Goal: Task Accomplishment & Management: Complete application form

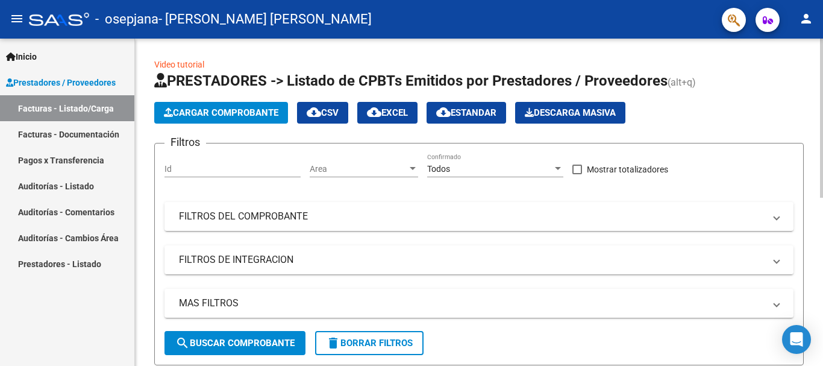
click at [231, 118] on span "Cargar Comprobante" at bounding box center [221, 112] width 115 height 11
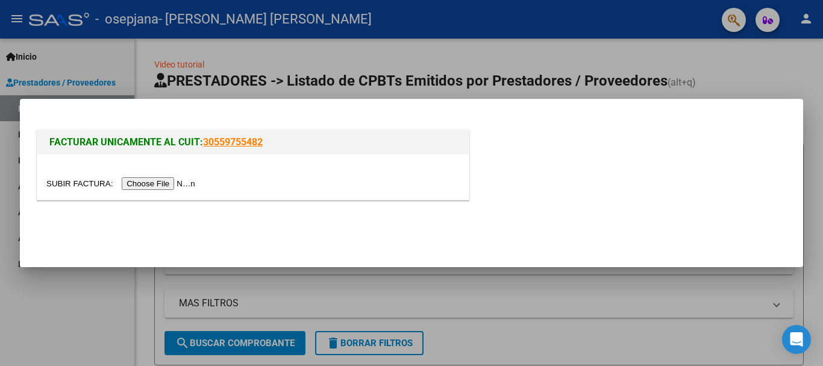
click at [182, 184] on input "file" at bounding box center [122, 183] width 153 height 13
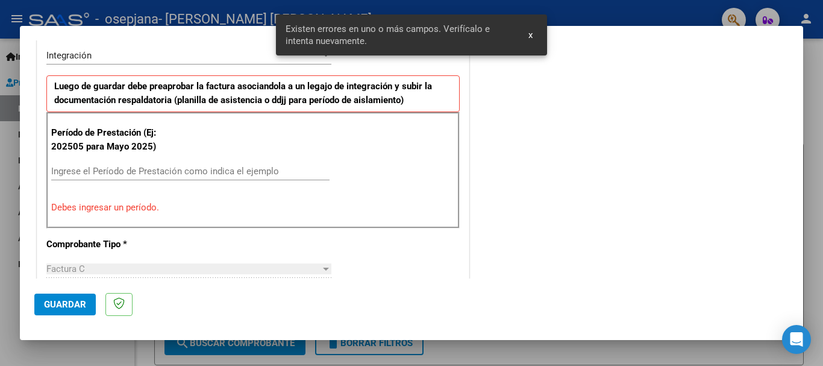
scroll to position [301, 0]
click at [119, 171] on input "Ingrese el Período de Prestación como indica el ejemplo" at bounding box center [190, 171] width 278 height 11
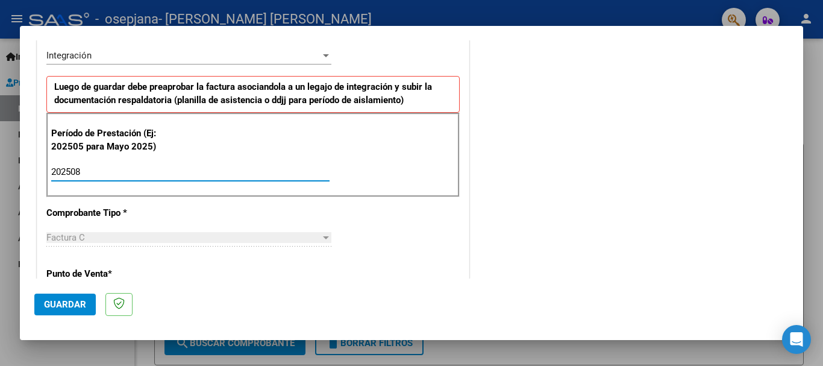
type input "202508"
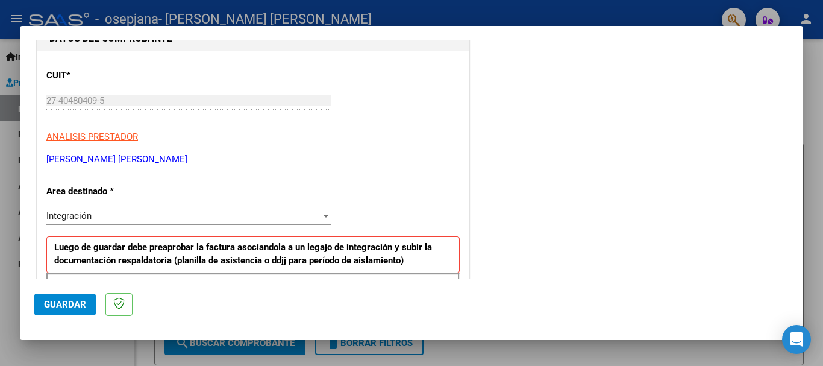
scroll to position [132, 0]
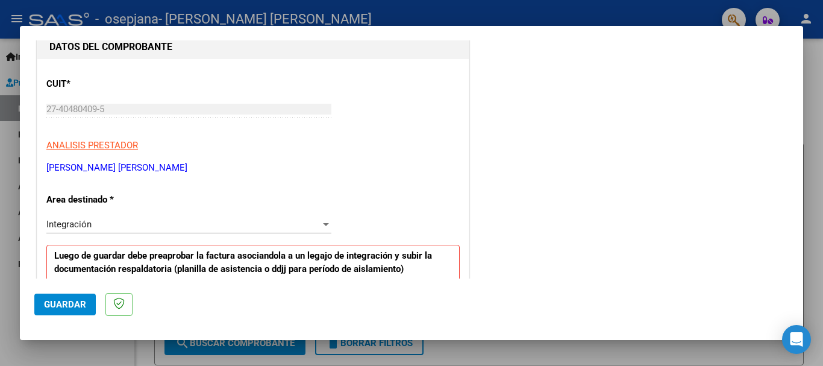
click at [275, 231] on div "Integración Seleccionar Area" at bounding box center [188, 224] width 285 height 18
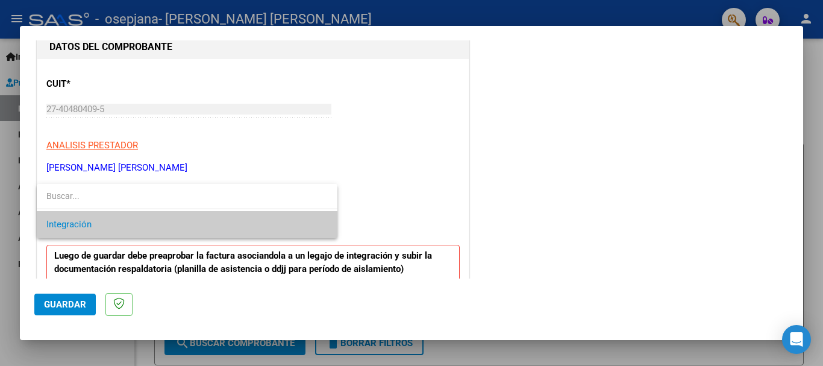
click at [275, 231] on span "Integración" at bounding box center [187, 224] width 282 height 27
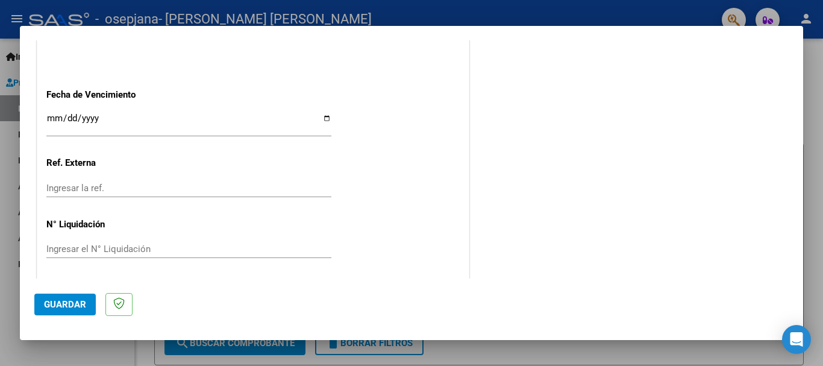
scroll to position [823, 0]
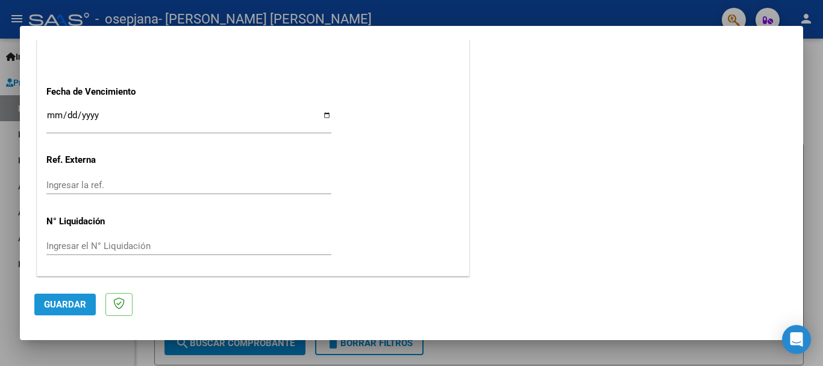
click at [72, 306] on span "Guardar" at bounding box center [65, 304] width 42 height 11
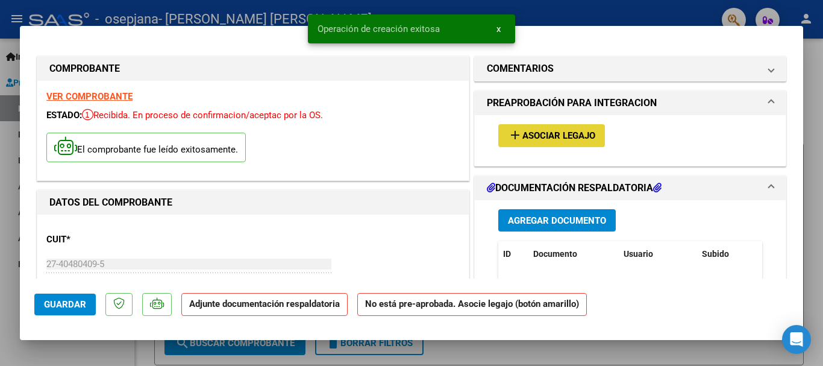
click at [561, 131] on span "Asociar Legajo" at bounding box center [559, 136] width 73 height 11
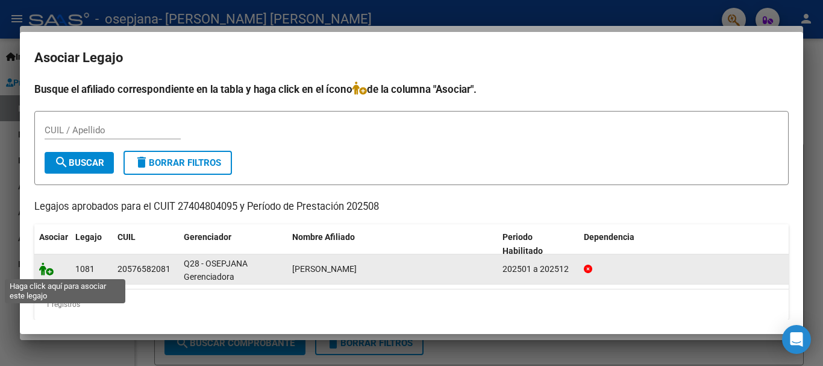
click at [49, 271] on icon at bounding box center [46, 268] width 14 height 13
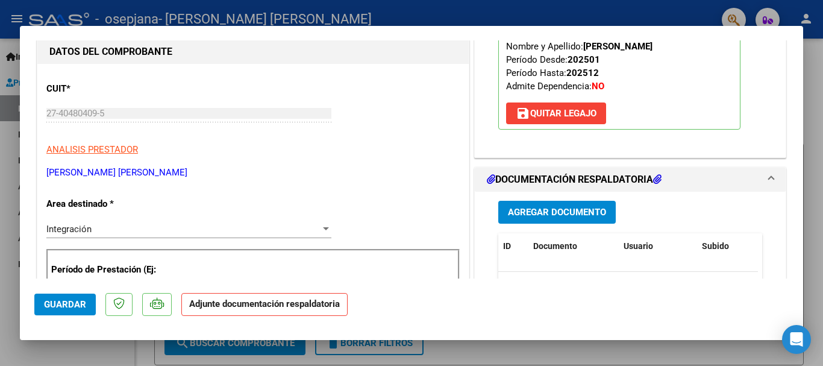
scroll to position [193, 0]
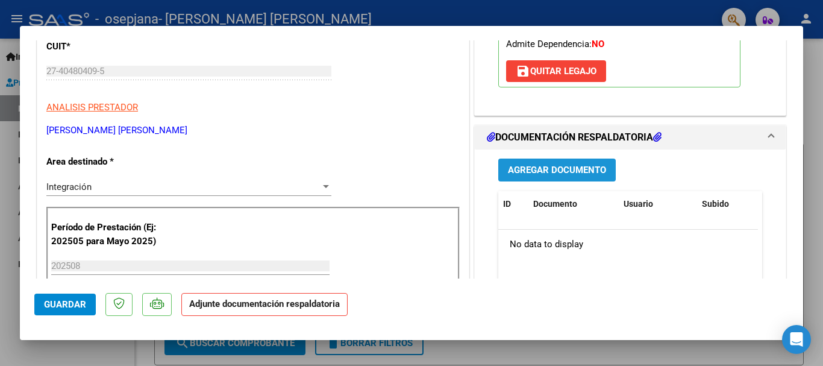
click at [520, 165] on span "Agregar Documento" at bounding box center [557, 170] width 98 height 11
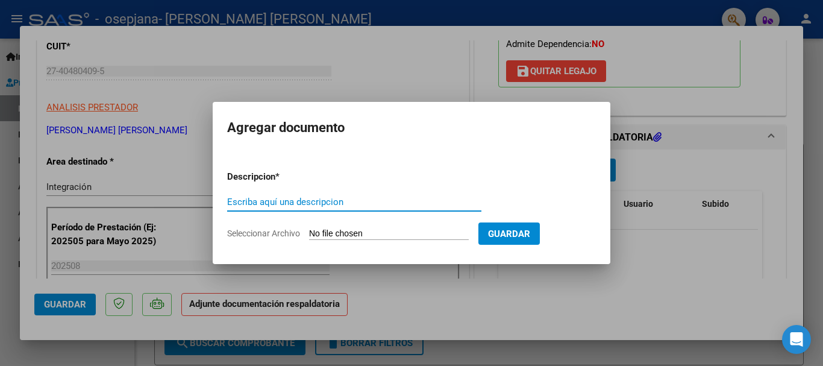
click at [259, 235] on span "Seleccionar Archivo" at bounding box center [263, 233] width 73 height 10
click at [309, 235] on input "Seleccionar Archivo" at bounding box center [389, 233] width 160 height 11
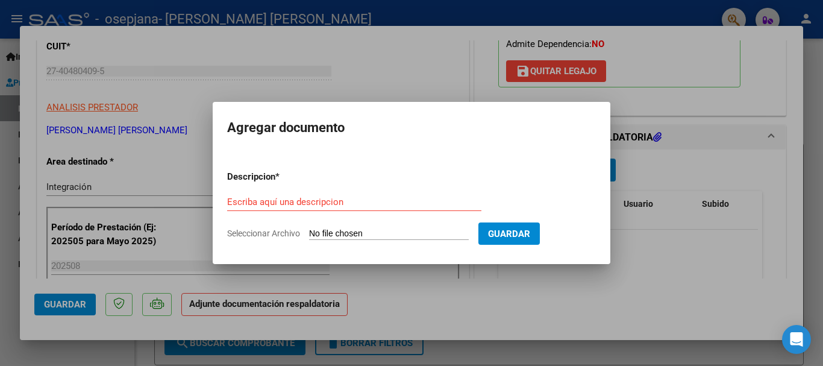
type input "C:\fakepath\Fayon PSP AGOSTO.pdf"
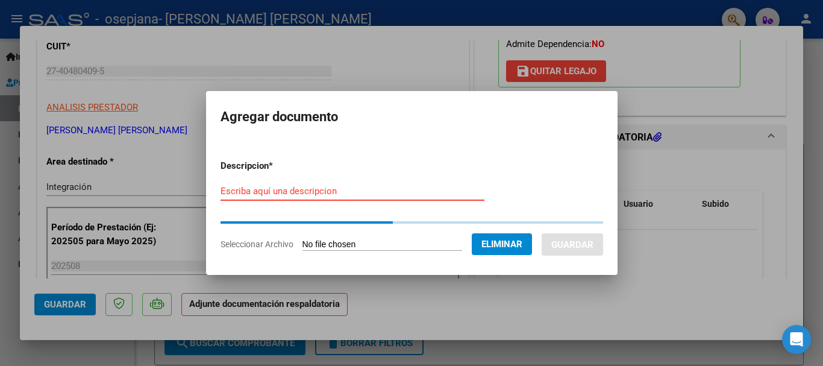
click at [332, 192] on div "Escriba aquí una descripcion" at bounding box center [353, 191] width 264 height 18
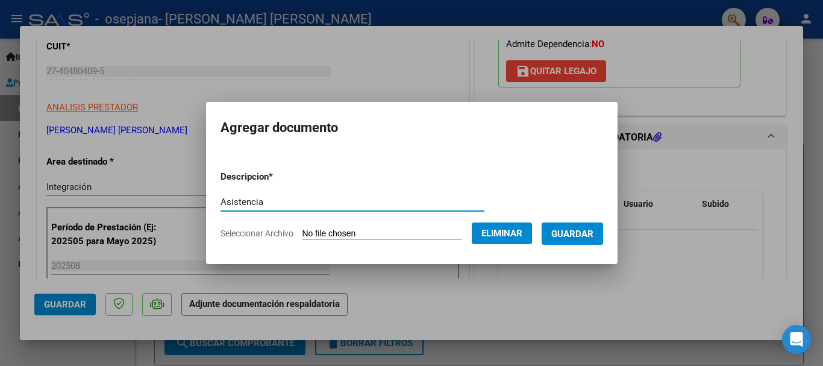
type input "Asistencia"
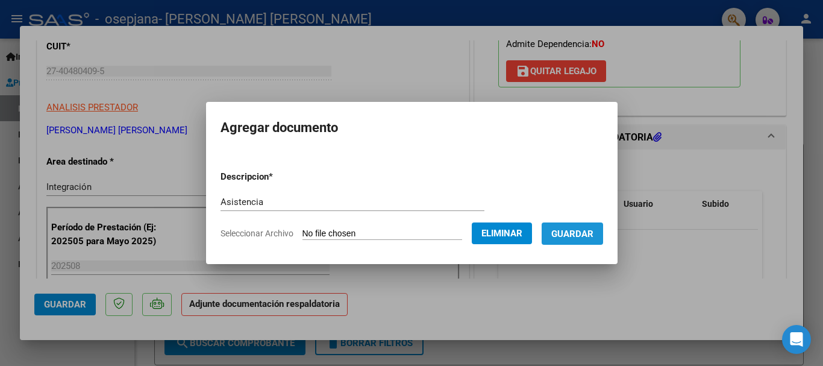
click at [590, 234] on span "Guardar" at bounding box center [573, 233] width 42 height 11
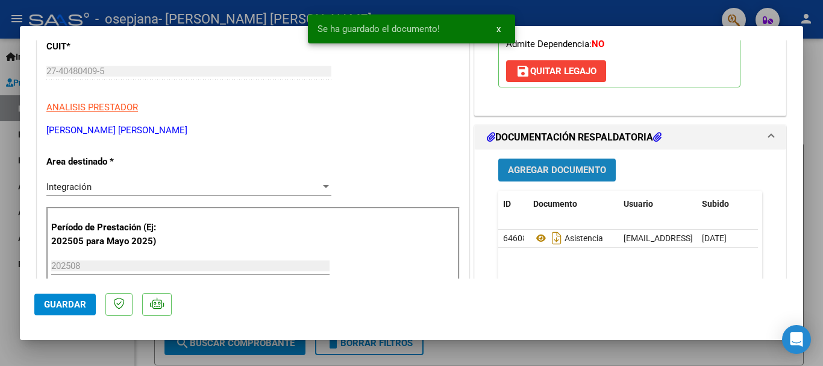
click at [549, 163] on button "Agregar Documento" at bounding box center [558, 170] width 118 height 22
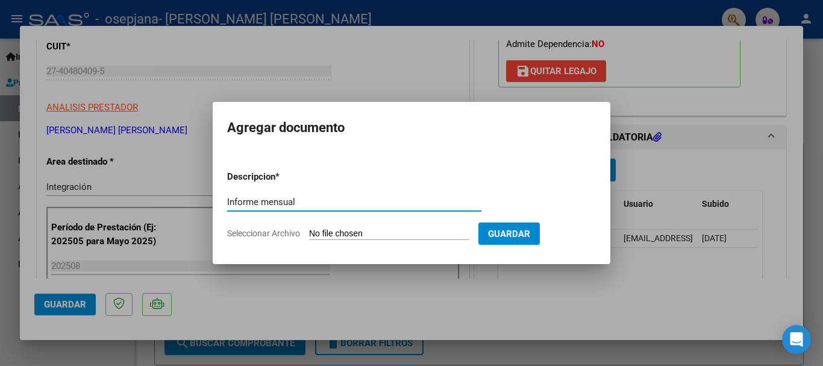
type input "Informe mensual"
click at [278, 232] on span "Seleccionar Archivo" at bounding box center [263, 233] width 73 height 10
click at [309, 232] on input "Seleccionar Archivo" at bounding box center [389, 233] width 160 height 11
type input "C:\fakepath\INFORME PSP [PERSON_NAME] 2025.pdf"
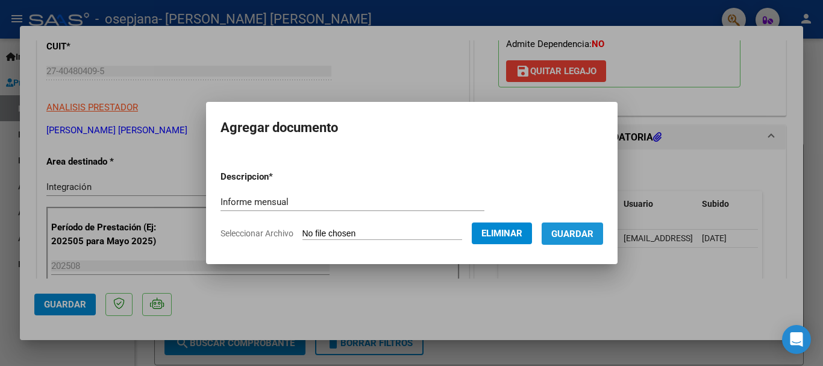
click at [575, 239] on span "Guardar" at bounding box center [573, 233] width 42 height 11
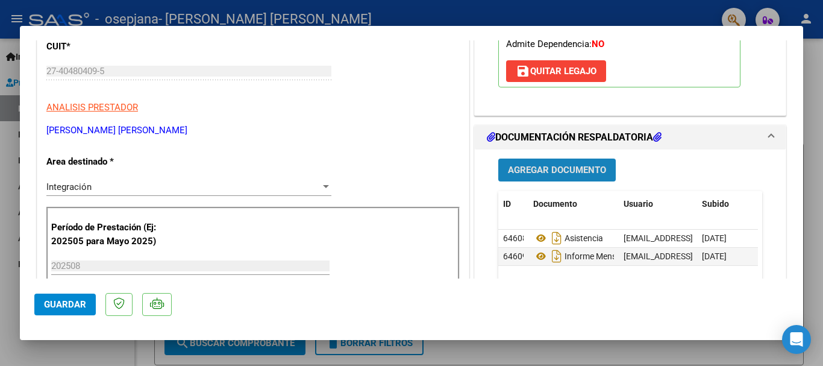
click at [589, 173] on span "Agregar Documento" at bounding box center [557, 170] width 98 height 11
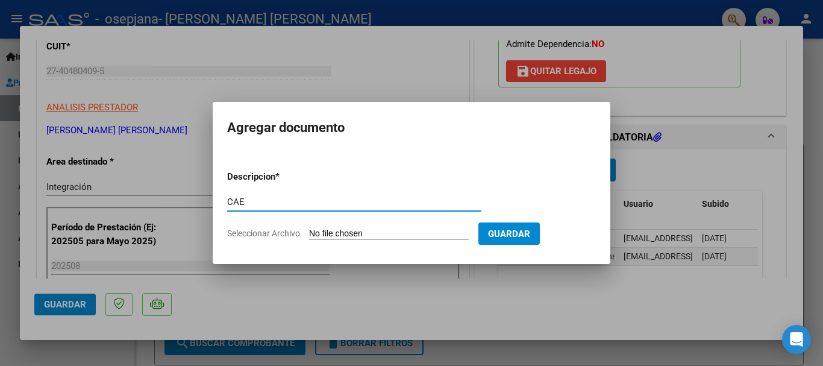
type input "CAE"
click at [280, 234] on span "Seleccionar Archivo" at bounding box center [263, 233] width 73 height 10
click at [309, 234] on input "Seleccionar Archivo" at bounding box center [389, 233] width 160 height 11
type input "C:\fakepath\CAE [PERSON_NAME] (1).pdf"
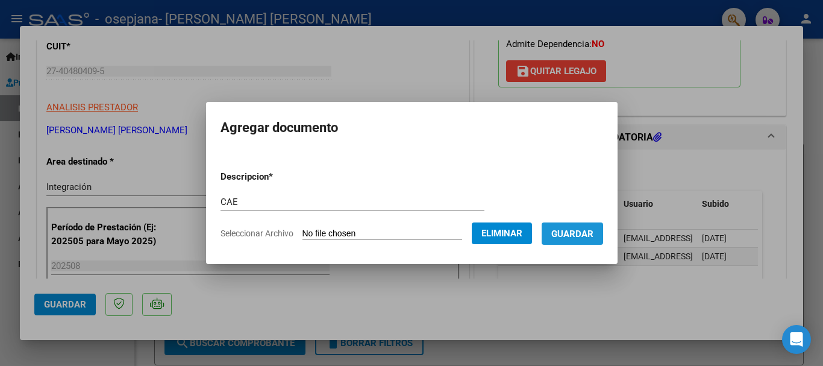
click at [587, 238] on span "Guardar" at bounding box center [573, 233] width 42 height 11
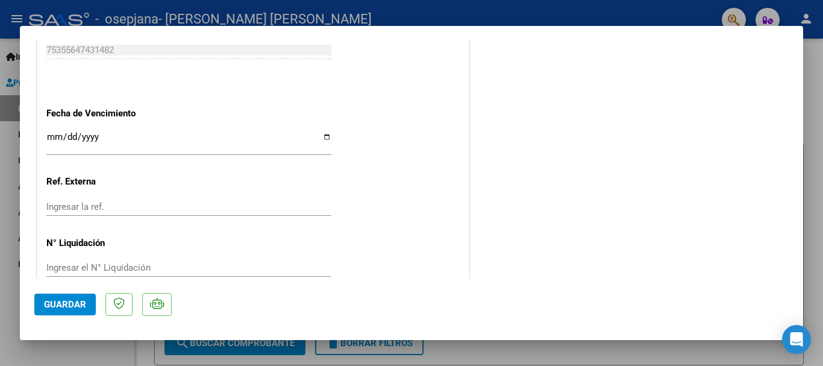
scroll to position [841, 0]
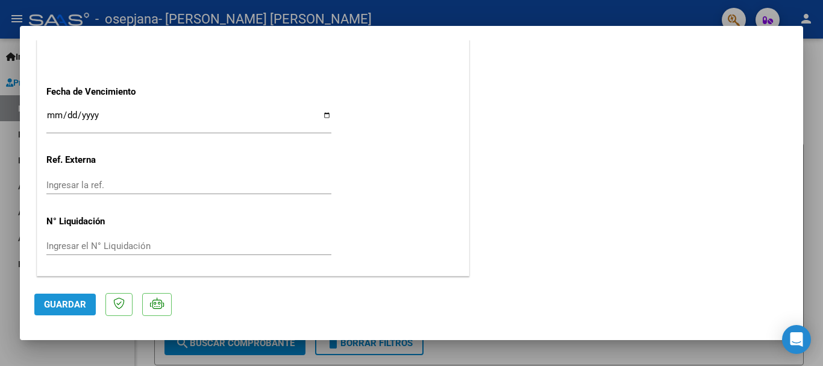
click at [67, 306] on span "Guardar" at bounding box center [65, 304] width 42 height 11
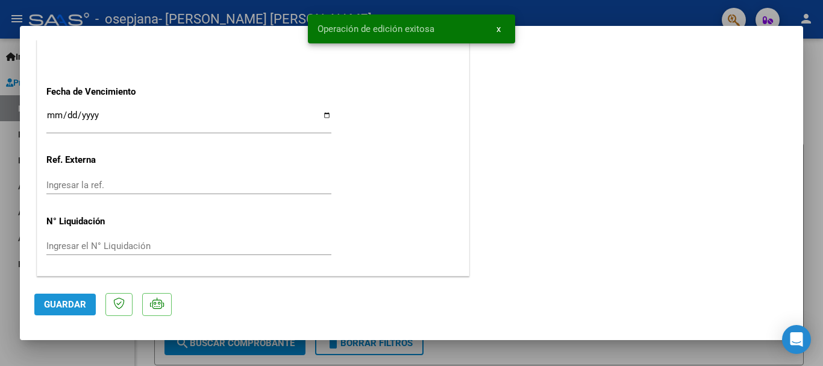
click at [67, 306] on span "Guardar" at bounding box center [65, 304] width 42 height 11
click at [503, 29] on button "x" at bounding box center [499, 29] width 24 height 22
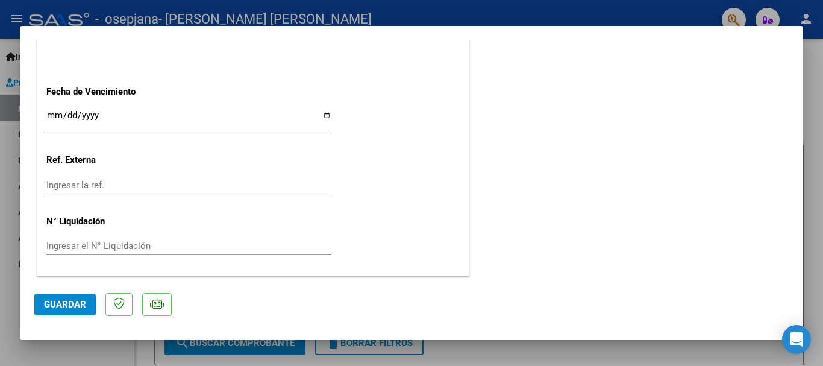
click at [544, 352] on div at bounding box center [411, 183] width 823 height 366
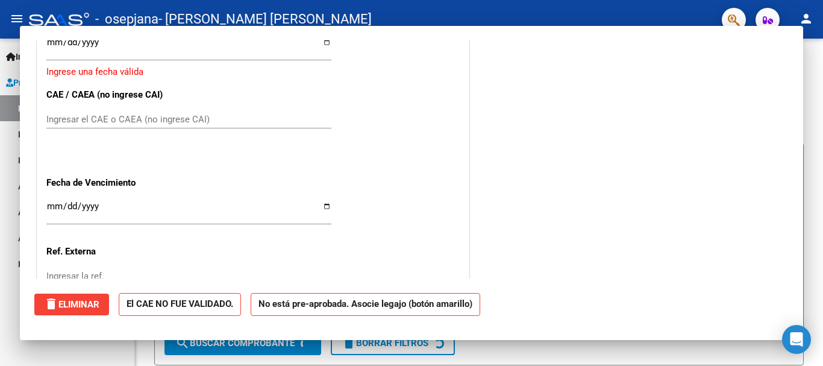
scroll to position [0, 0]
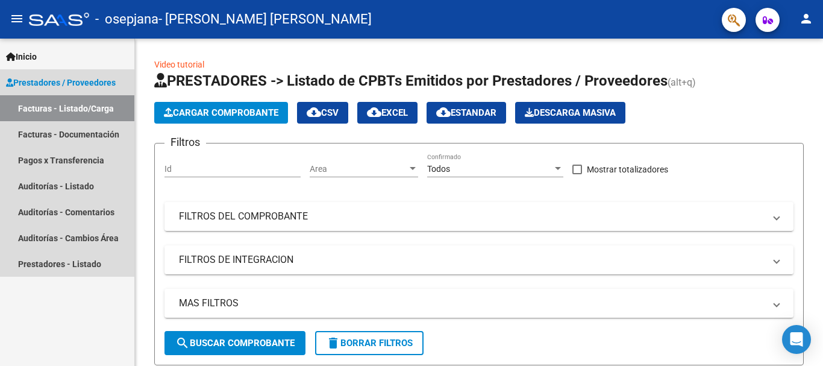
click at [81, 112] on link "Facturas - Listado/Carga" at bounding box center [67, 108] width 134 height 26
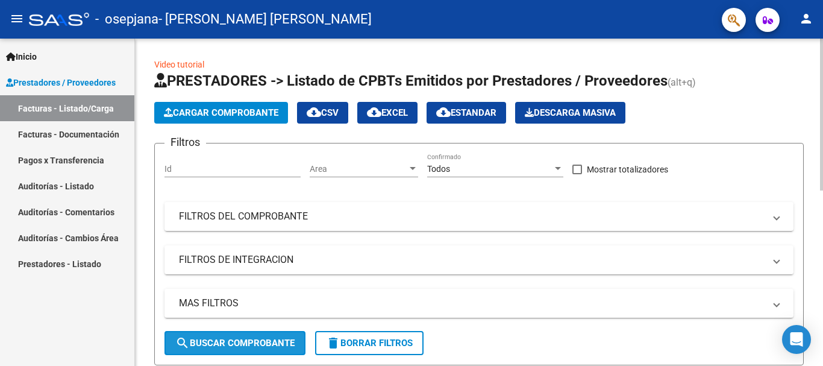
click at [263, 341] on span "search Buscar Comprobante" at bounding box center [234, 343] width 119 height 11
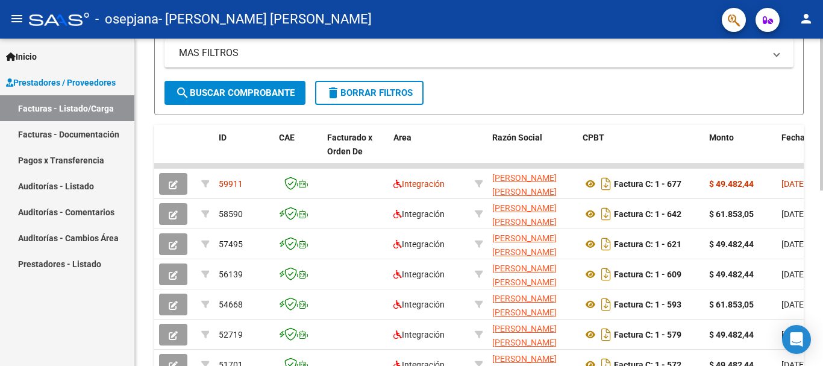
scroll to position [251, 0]
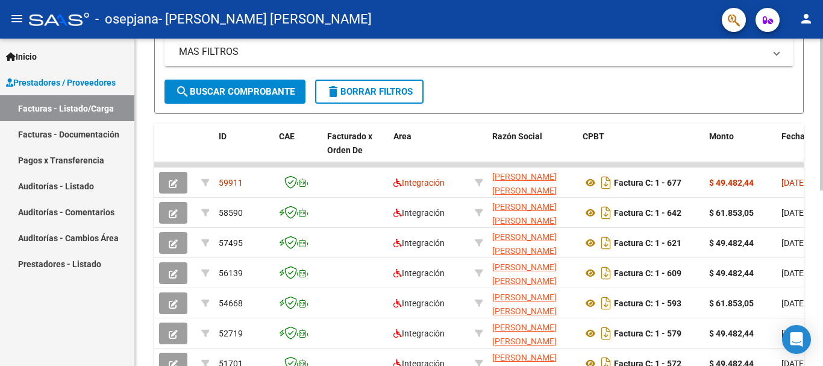
click at [812, 213] on div "Video tutorial PRESTADORES -> Listado de CPBTs Emitidos por Prestadores / Prove…" at bounding box center [480, 134] width 691 height 694
